Goal: Task Accomplishment & Management: Use online tool/utility

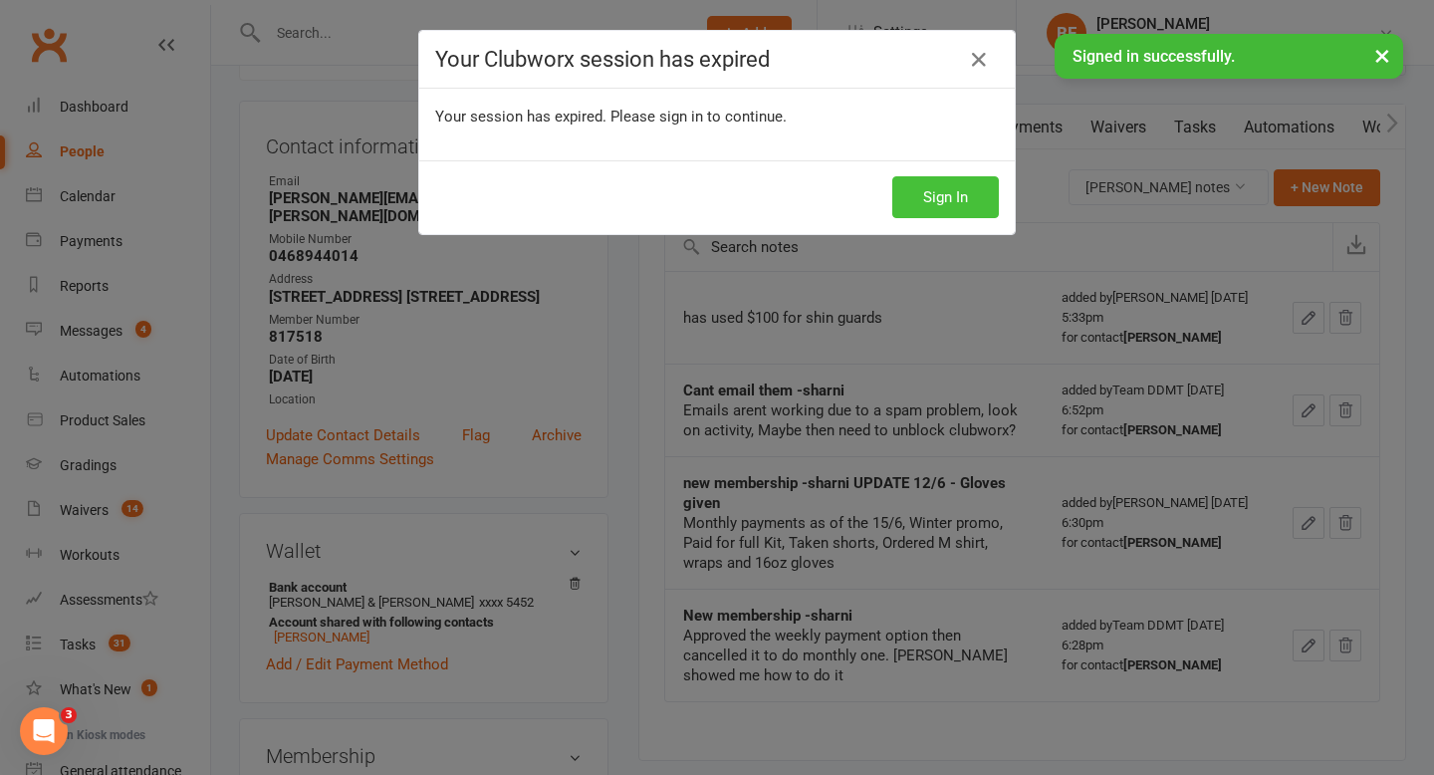
click at [954, 209] on button "Sign In" at bounding box center [945, 197] width 107 height 42
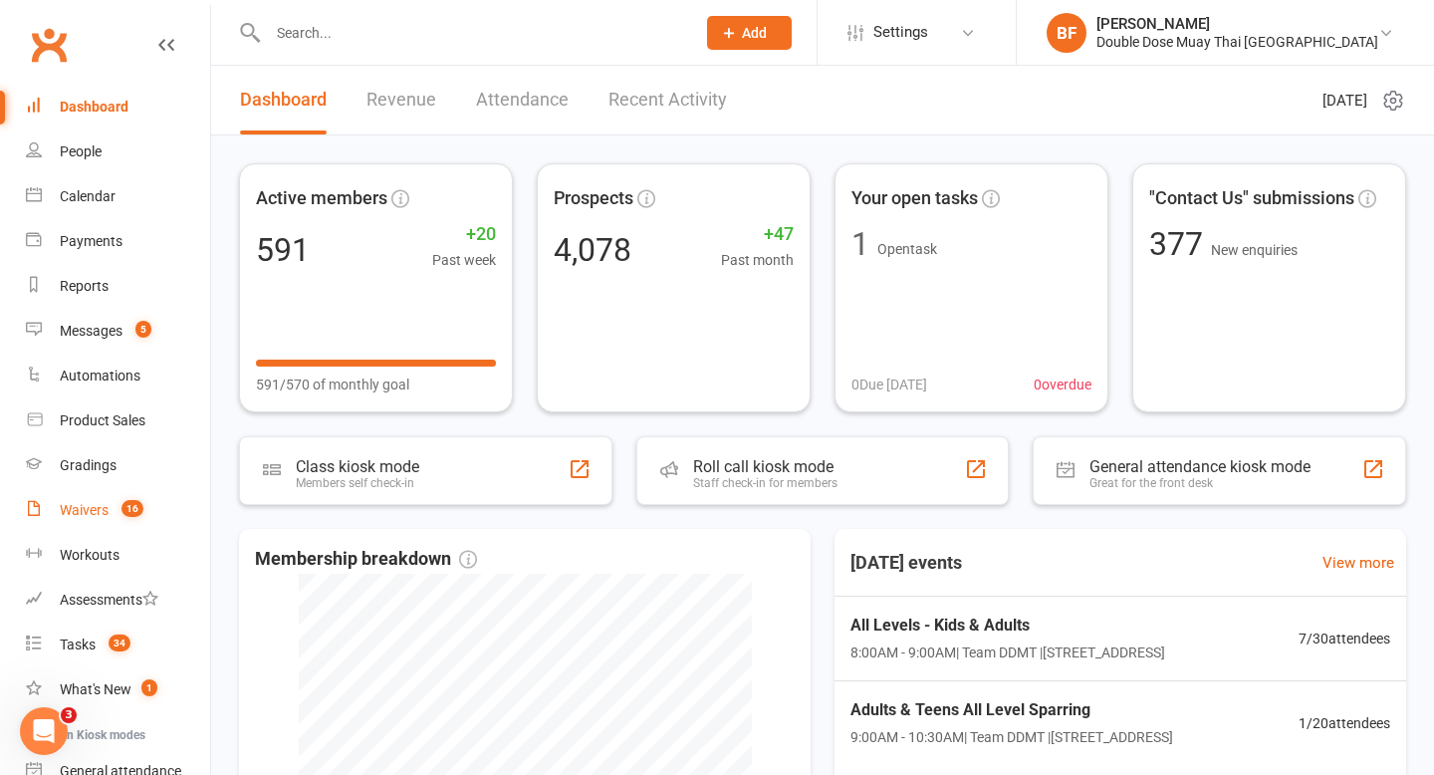
click at [106, 511] on div "Waivers" at bounding box center [84, 510] width 49 height 16
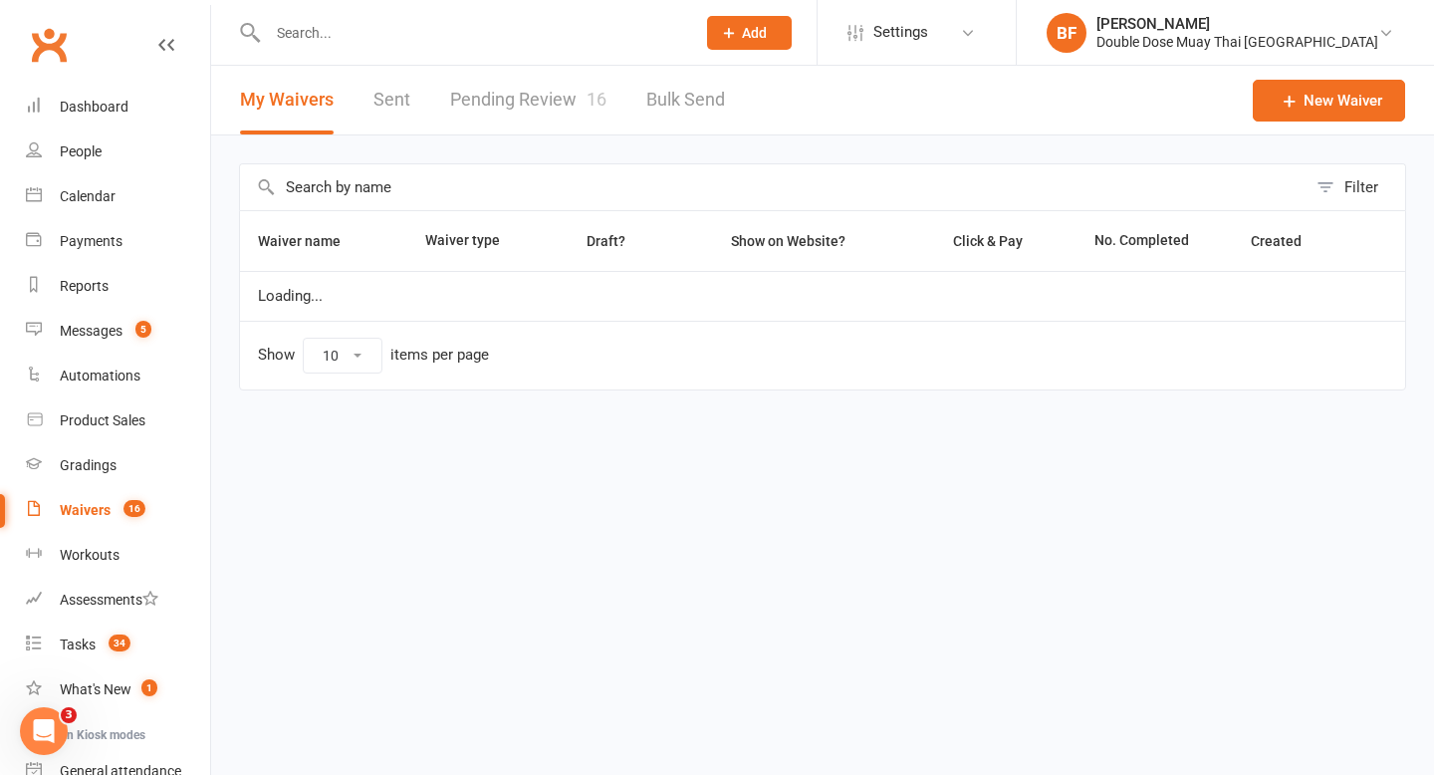
click at [539, 86] on link "Pending Review 16" at bounding box center [528, 100] width 156 height 69
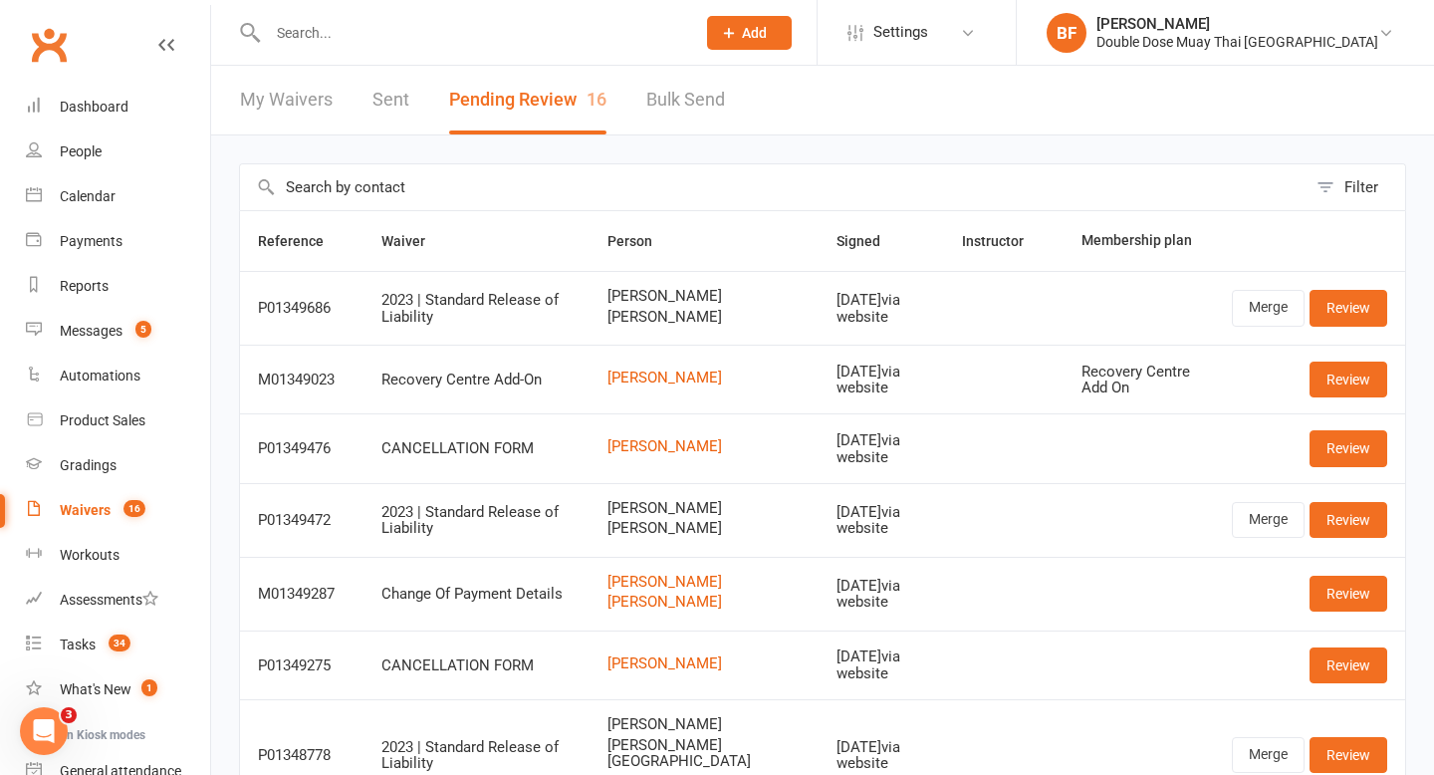
scroll to position [469, 0]
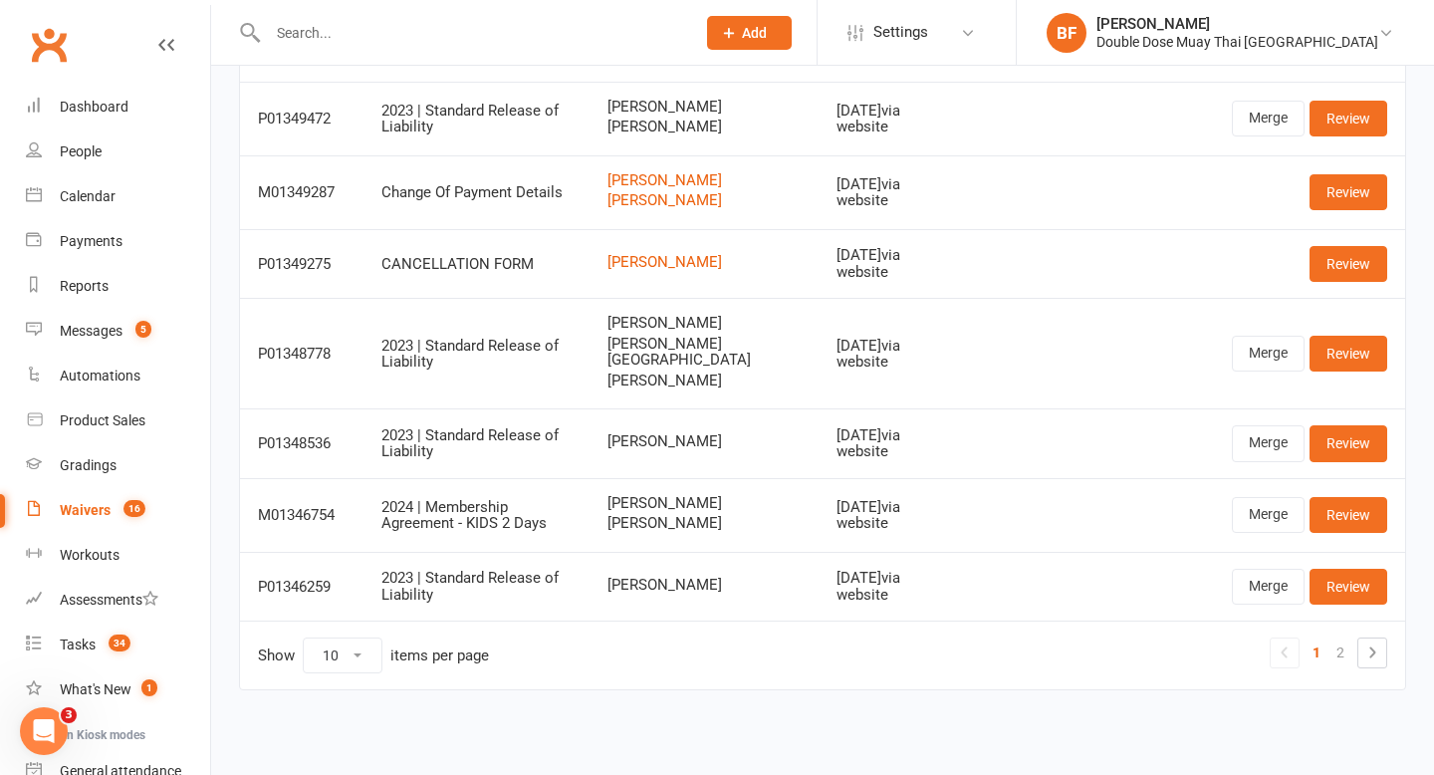
click at [345, 22] on input "text" at bounding box center [471, 33] width 419 height 28
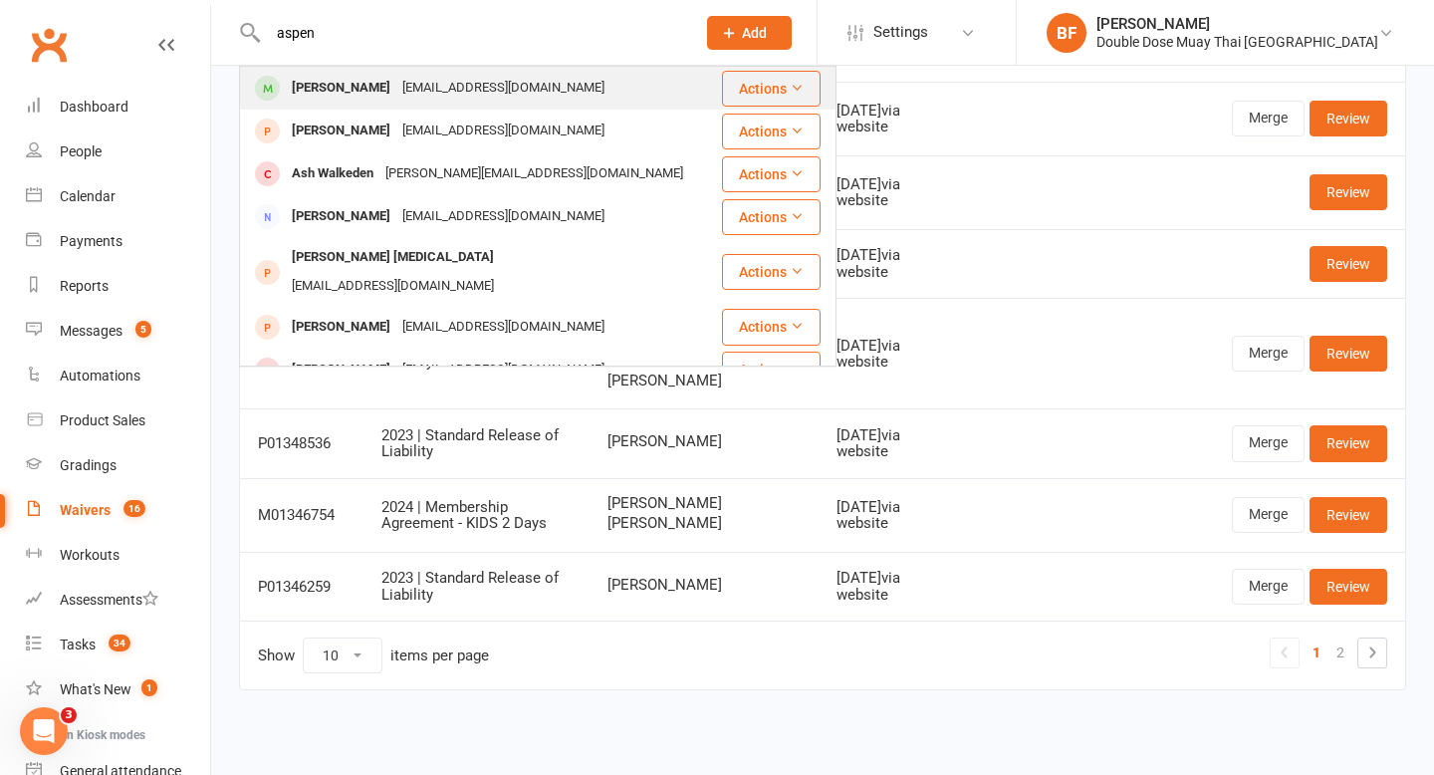
type input "aspen"
click at [348, 95] on div "[PERSON_NAME]" at bounding box center [341, 88] width 111 height 29
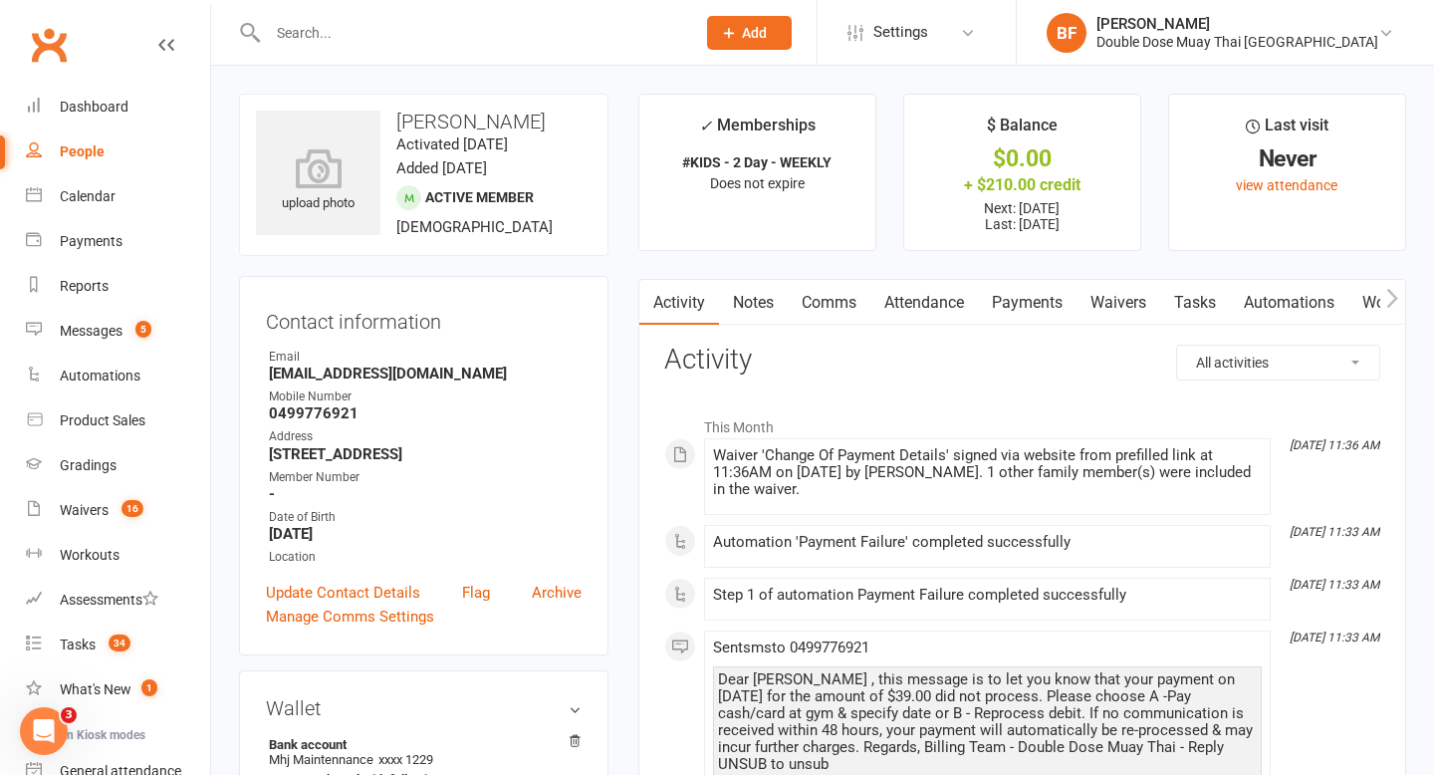
click at [1020, 312] on link "Payments" at bounding box center [1027, 303] width 99 height 46
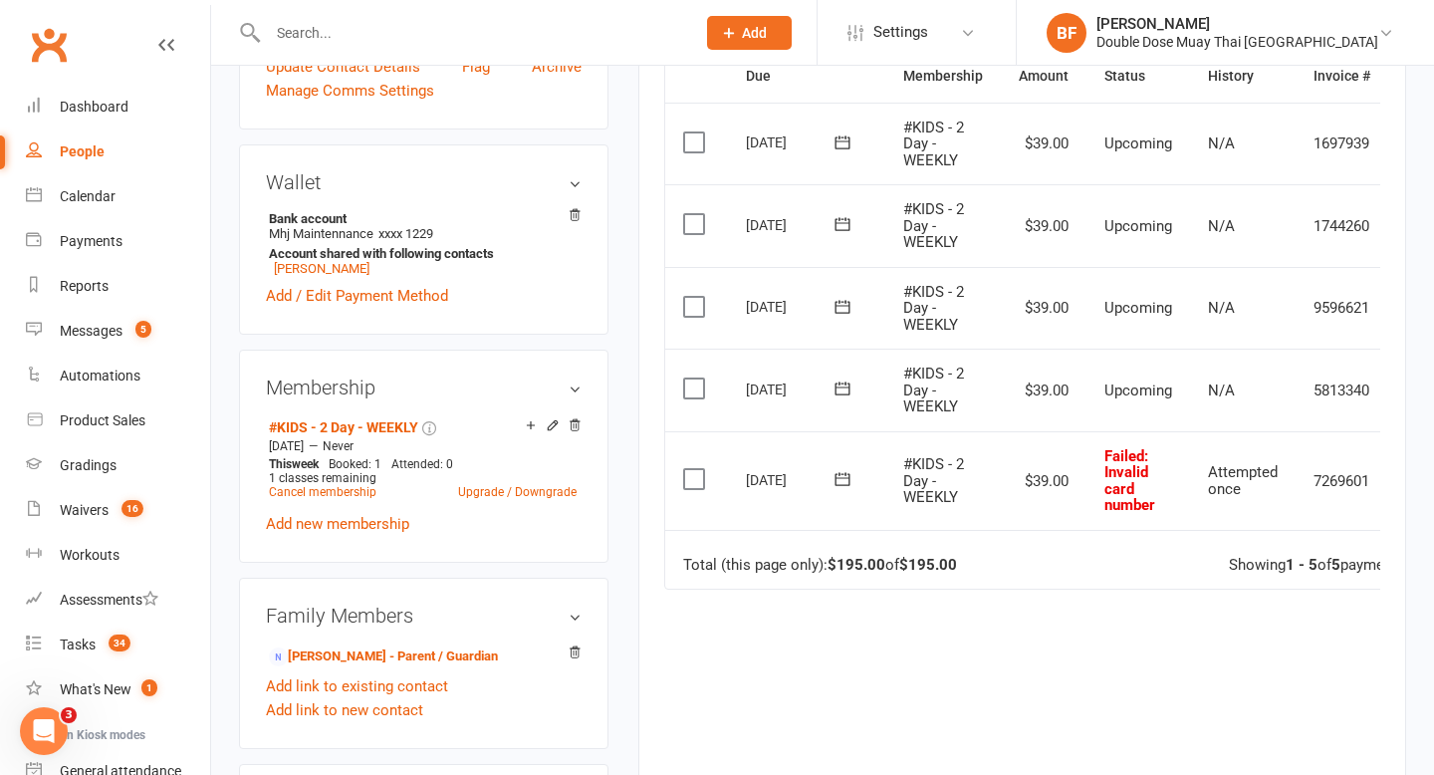
scroll to position [0, 69]
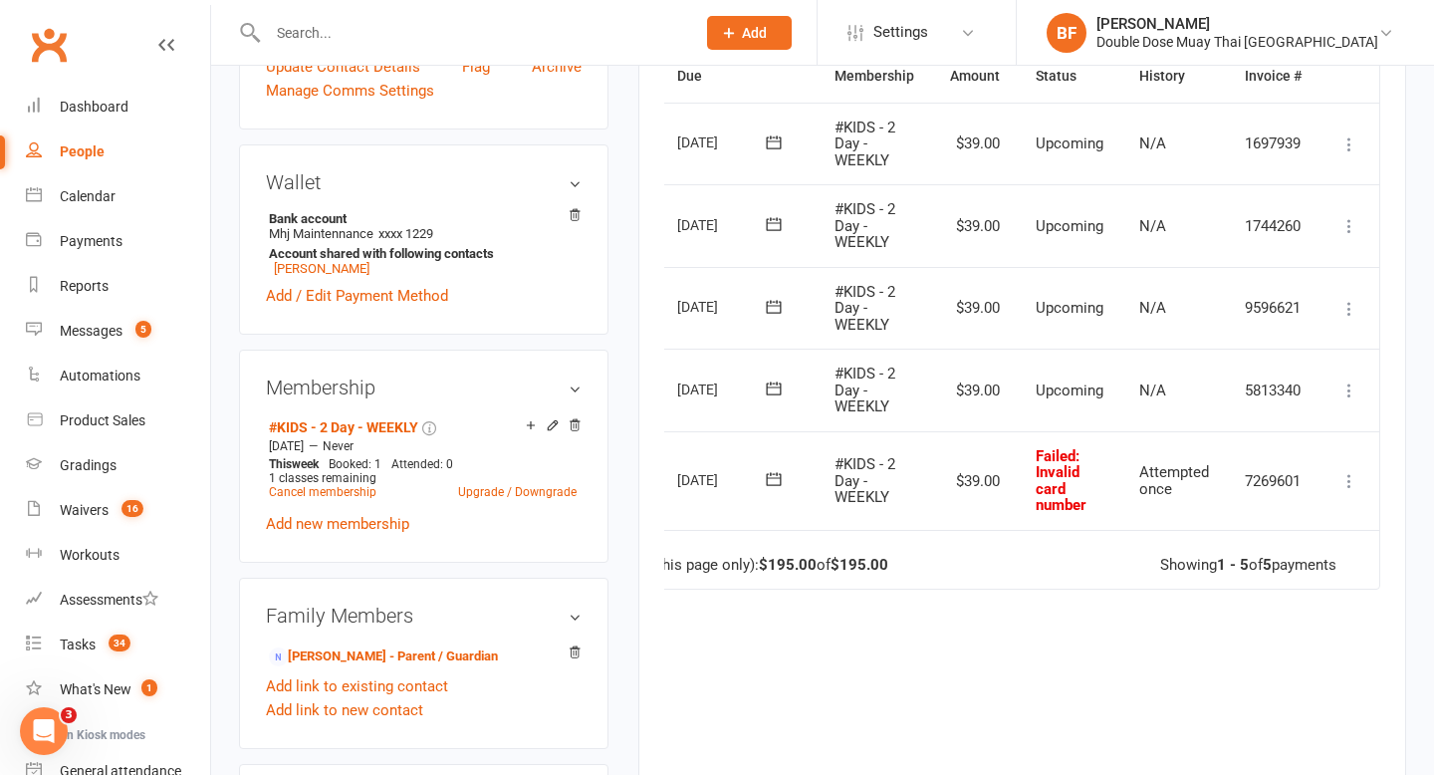
click at [1340, 472] on icon at bounding box center [1349, 481] width 20 height 20
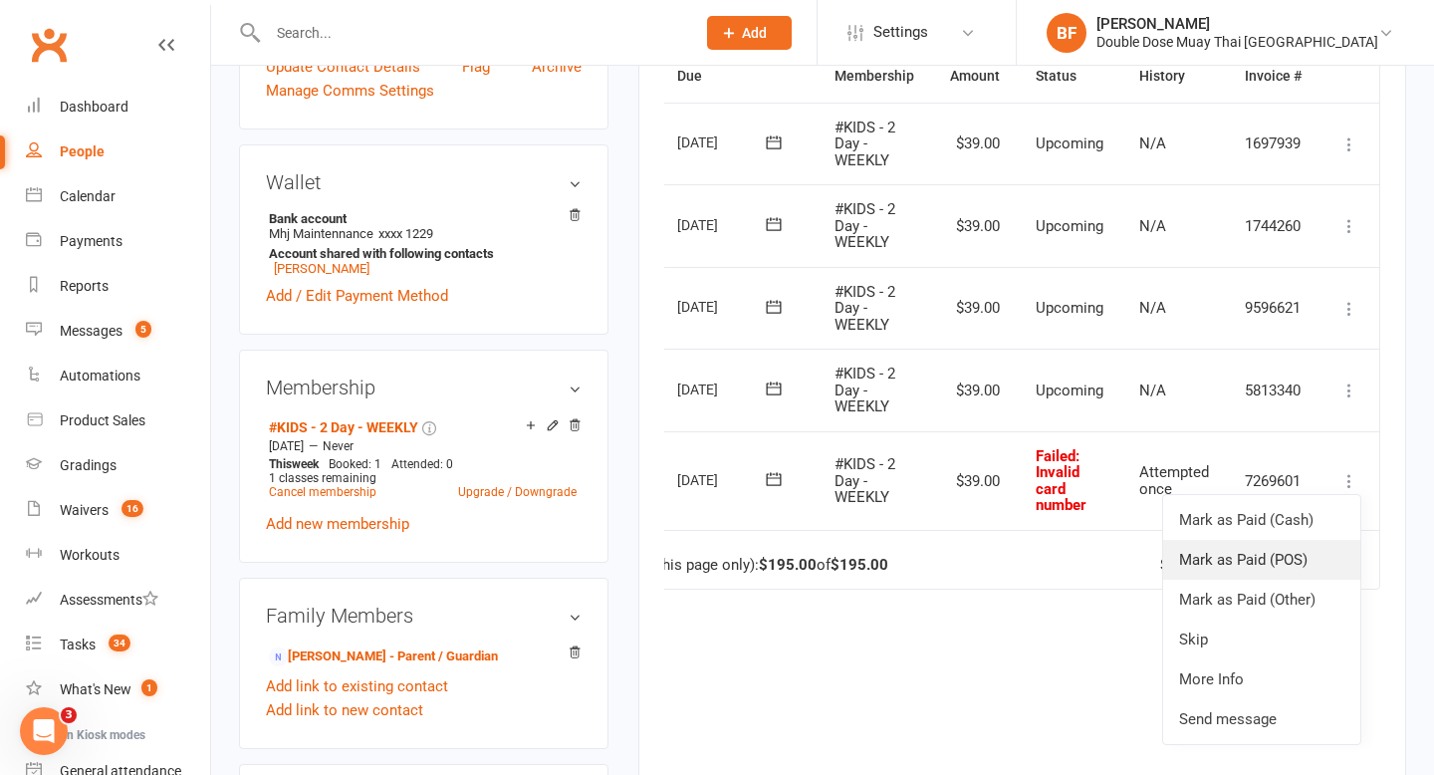
click at [1263, 551] on link "Mark as Paid (POS)" at bounding box center [1261, 560] width 197 height 40
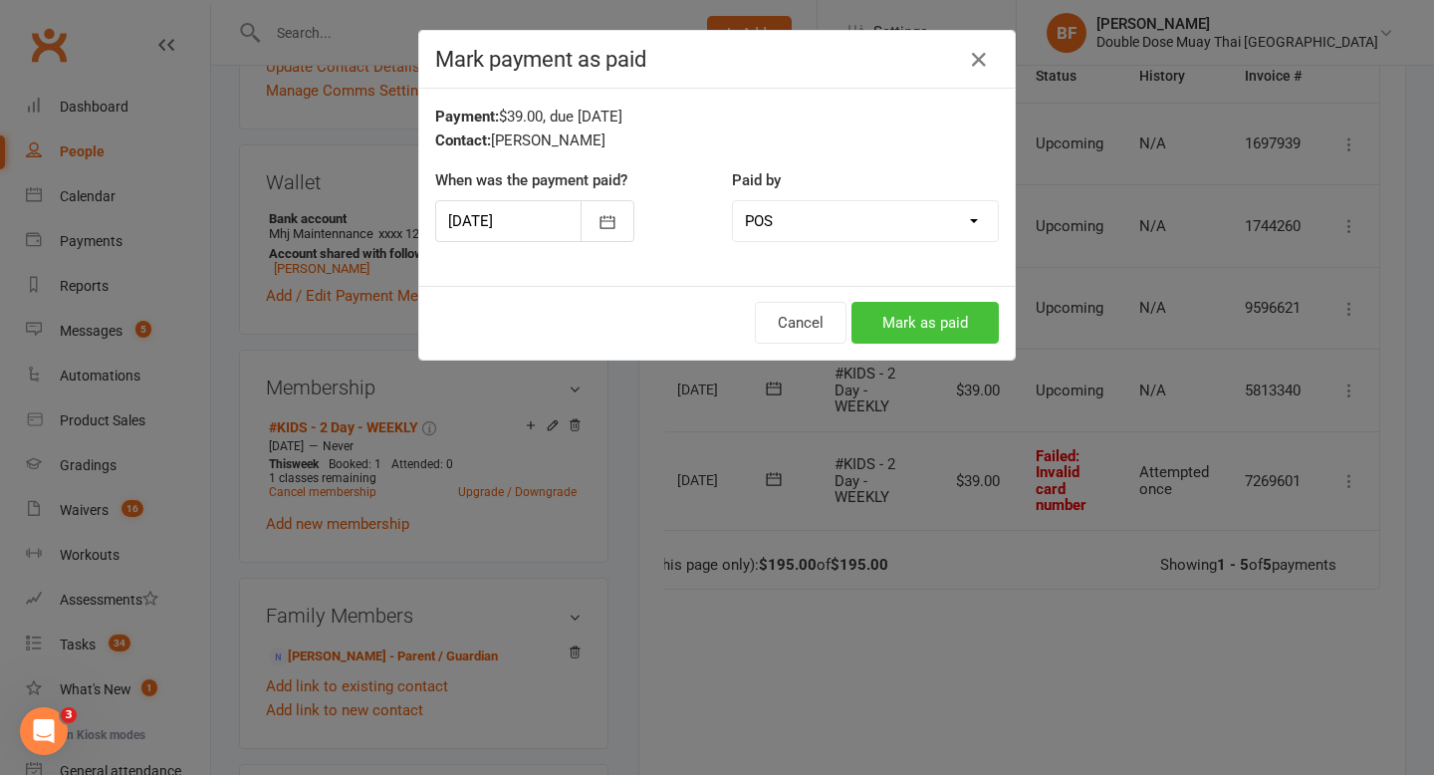
click at [927, 320] on button "Mark as paid" at bounding box center [924, 323] width 147 height 42
